Goal: Information Seeking & Learning: Learn about a topic

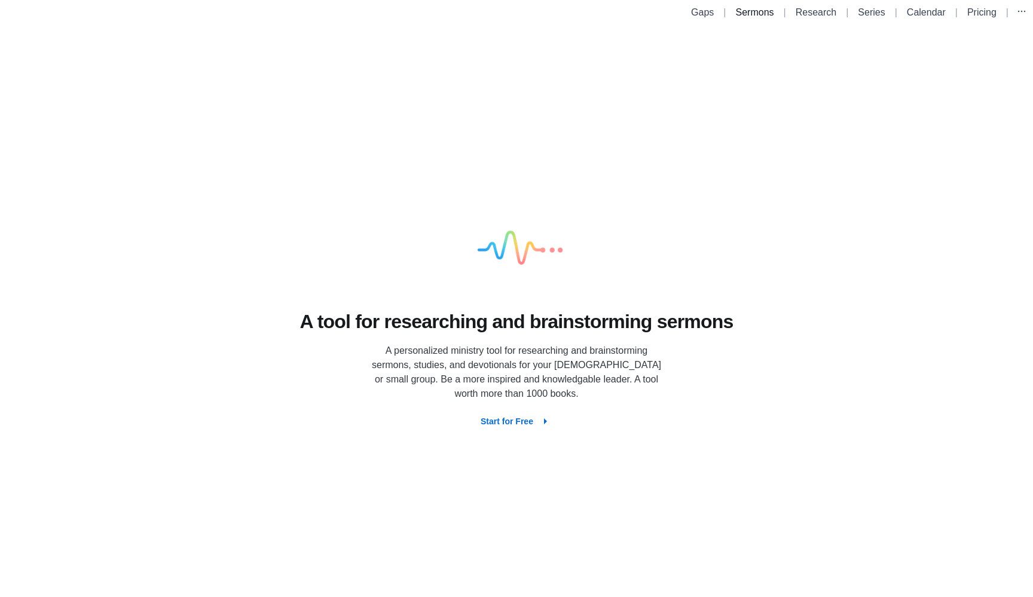
click at [740, 14] on link "Sermons" at bounding box center [755, 12] width 38 height 10
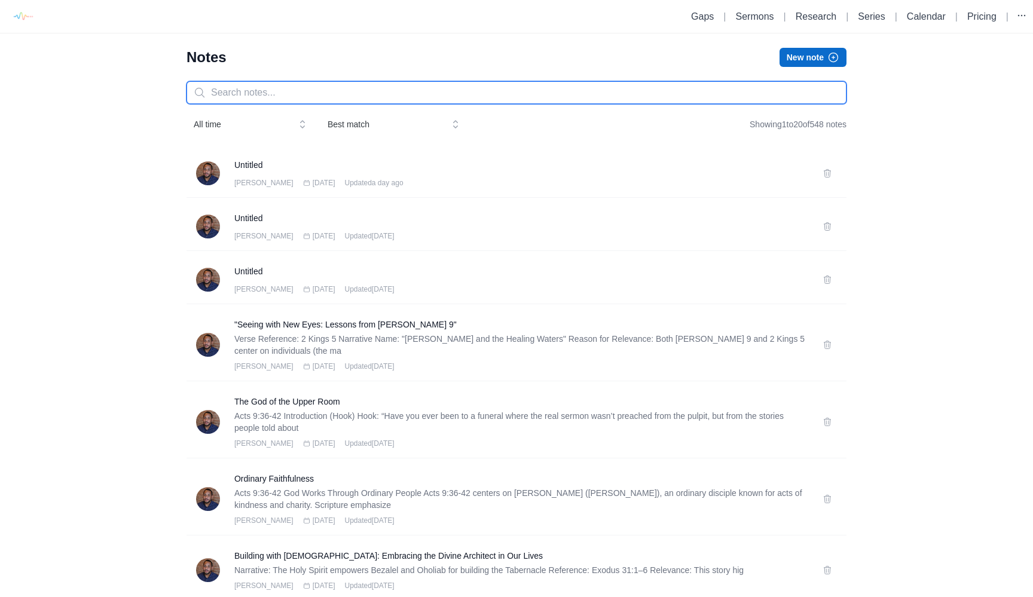
click at [385, 98] on input "text" at bounding box center [517, 92] width 660 height 23
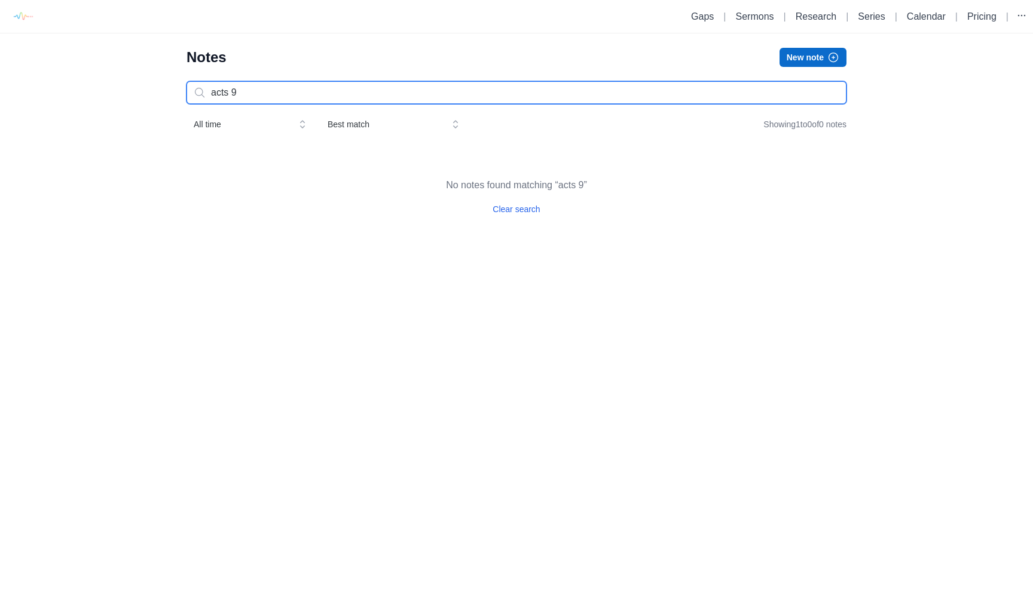
type input "acts 9"
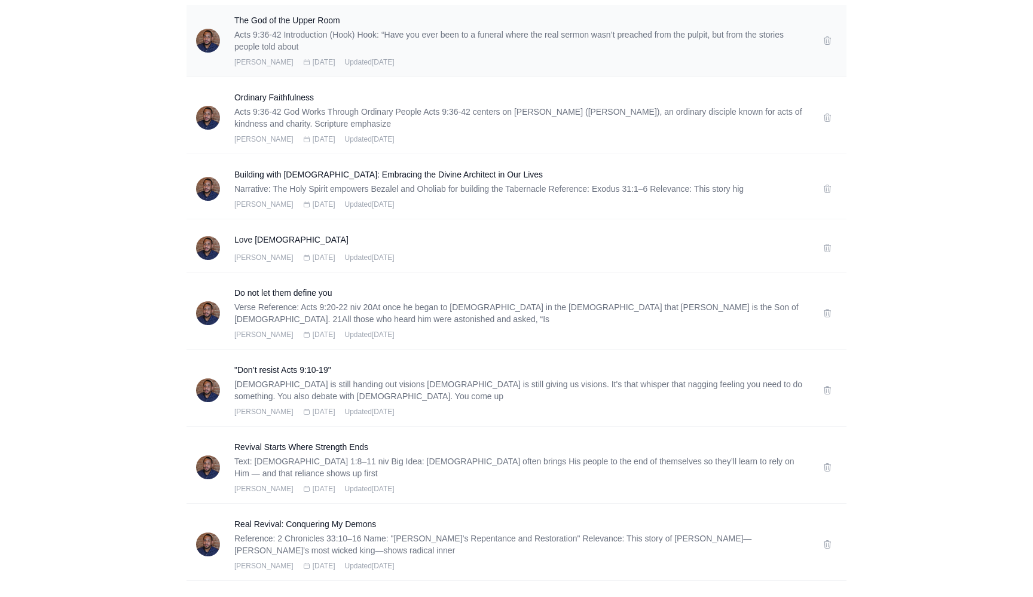
scroll to position [385, 0]
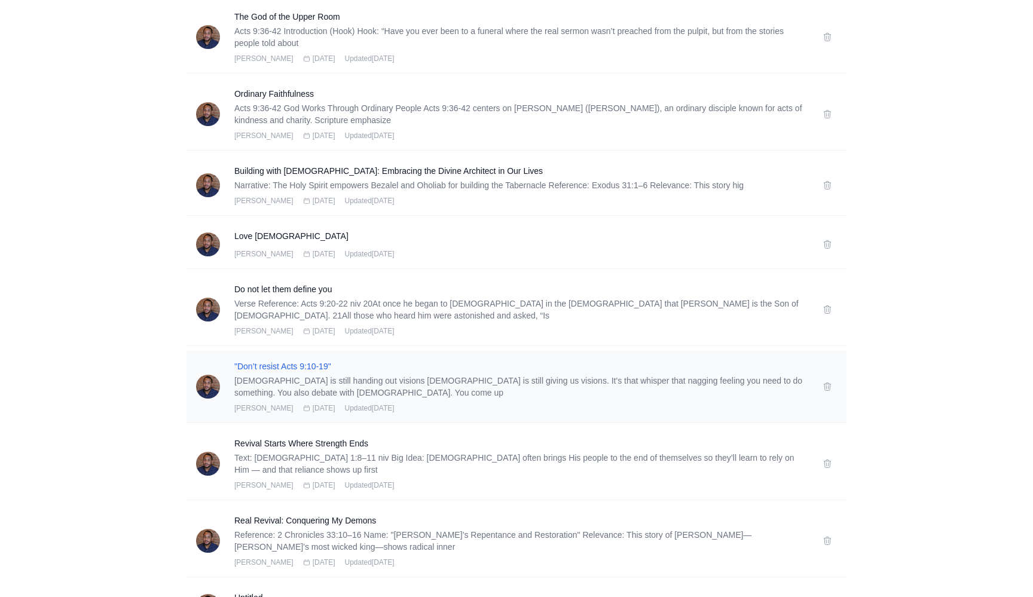
click at [297, 361] on h3 ""Don’t resist Acts 9:10-19"" at bounding box center [521, 367] width 574 height 12
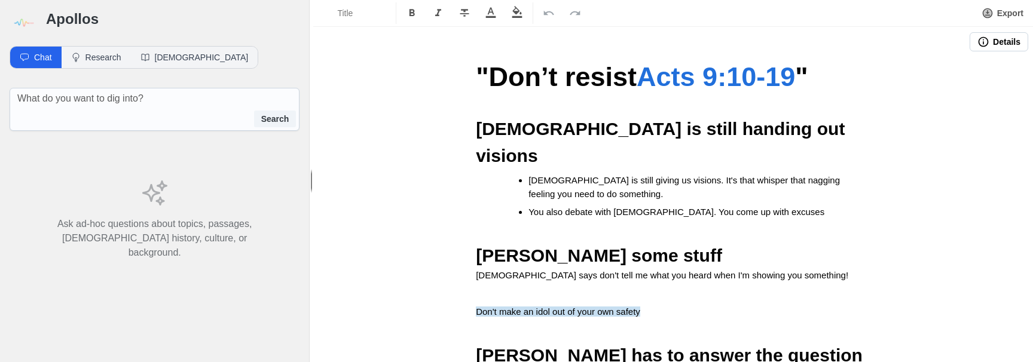
click at [32, 23] on img at bounding box center [23, 23] width 27 height 27
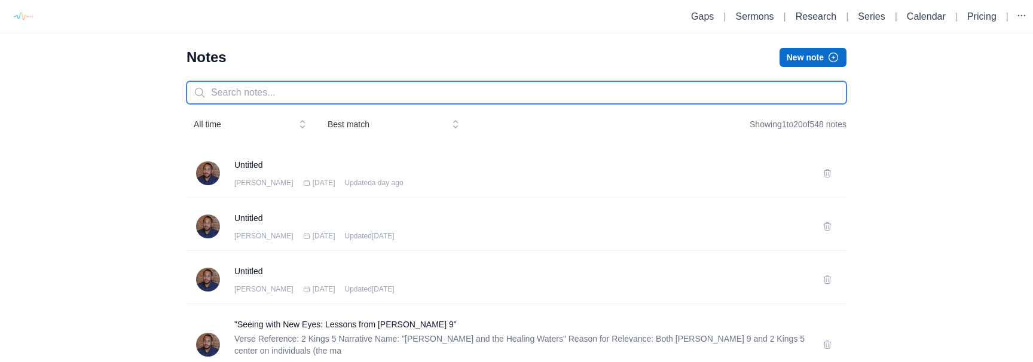
click at [274, 99] on input "text" at bounding box center [517, 92] width 660 height 23
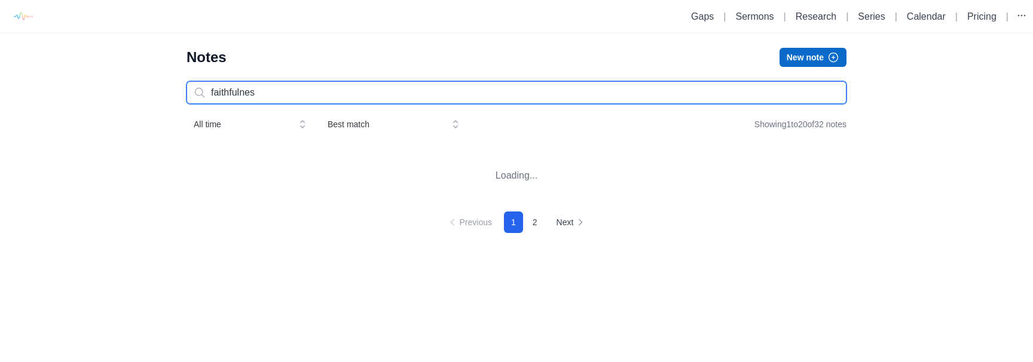
type input "faithfulness"
